Goal: Task Accomplishment & Management: Manage account settings

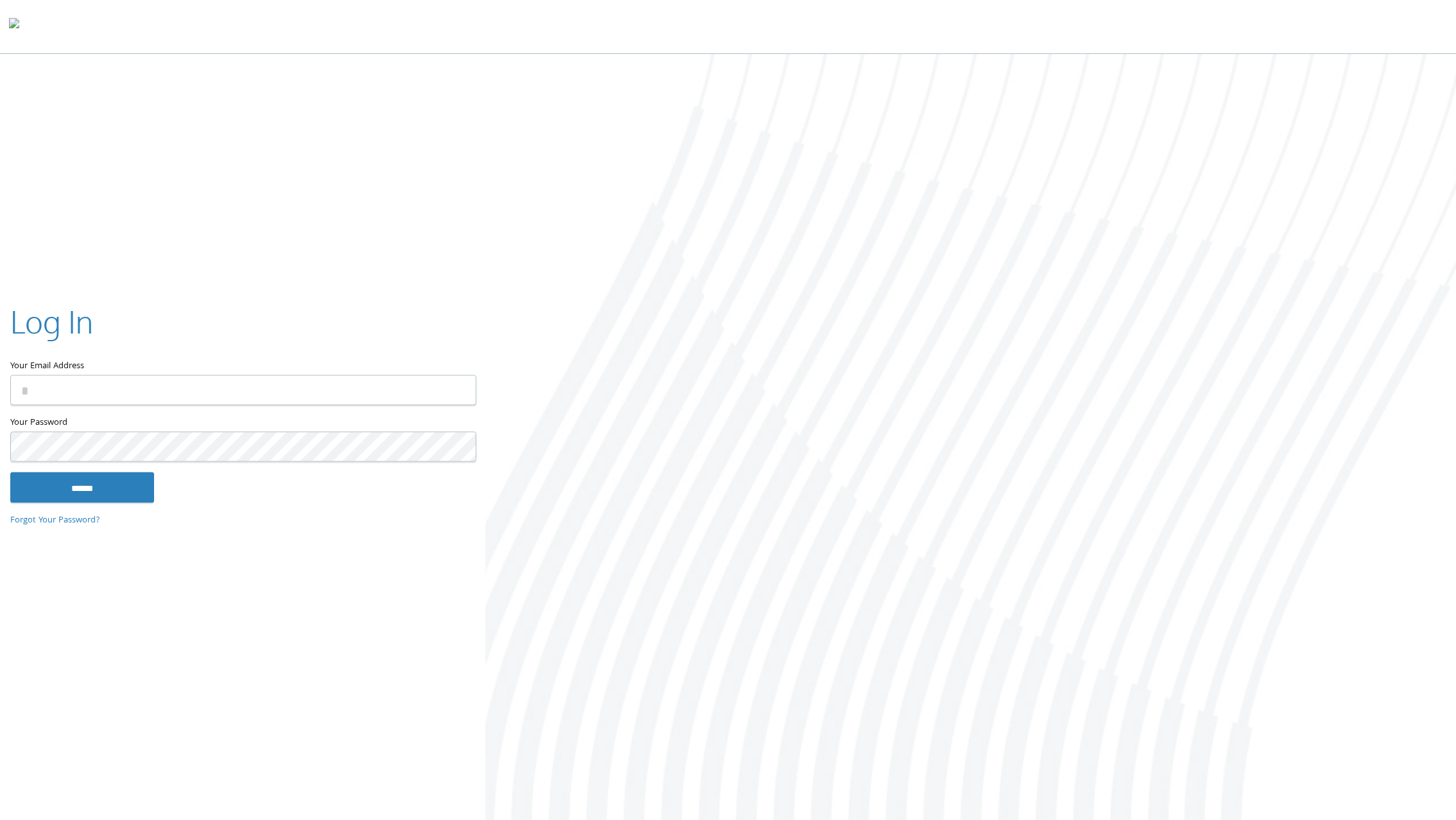
type input "**********"
click at [94, 488] on input "******" at bounding box center [82, 488] width 144 height 31
type input "**********"
click at [132, 487] on input "******" at bounding box center [82, 488] width 144 height 31
